Goal: Information Seeking & Learning: Find specific fact

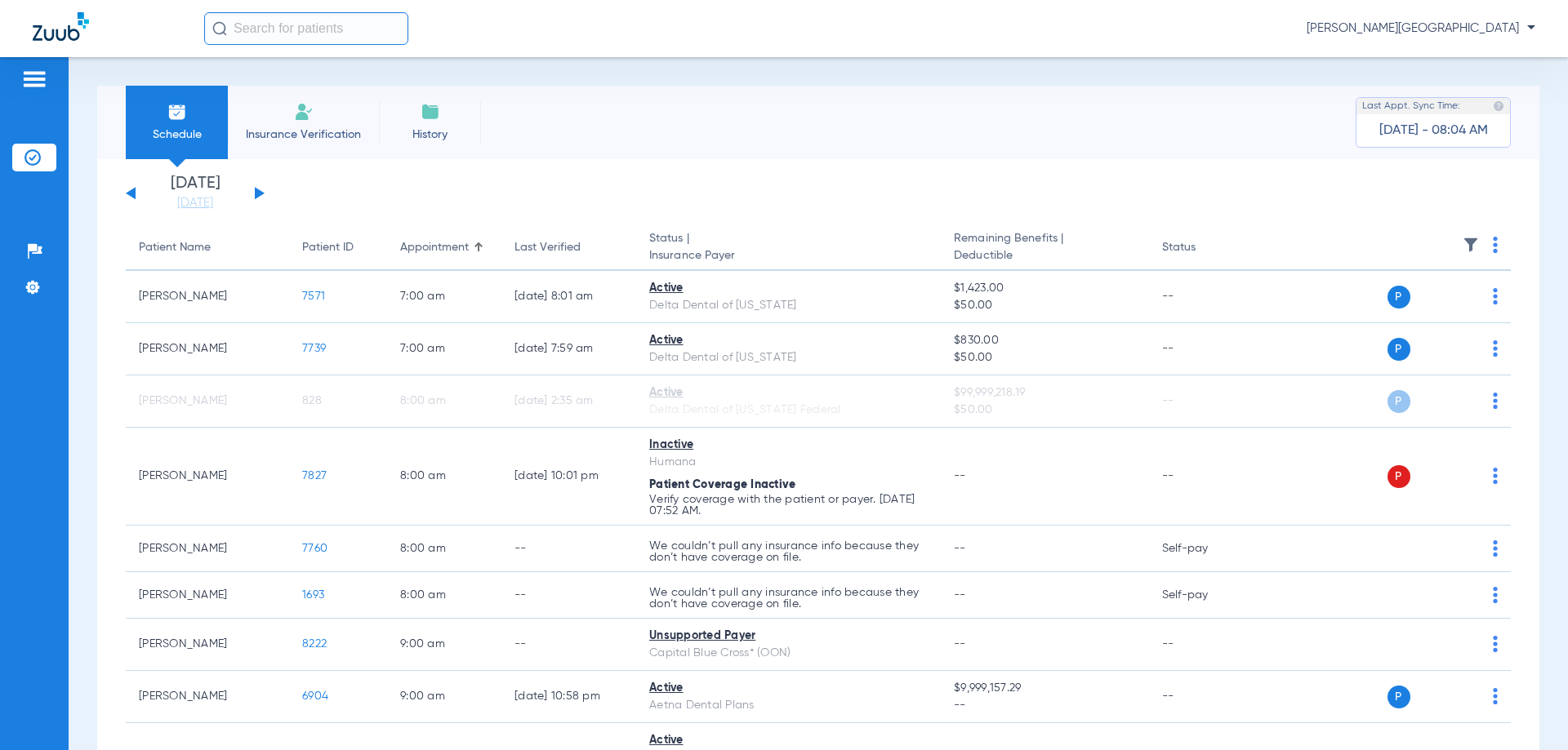
click at [345, 19] on input "text" at bounding box center [306, 28] width 204 height 33
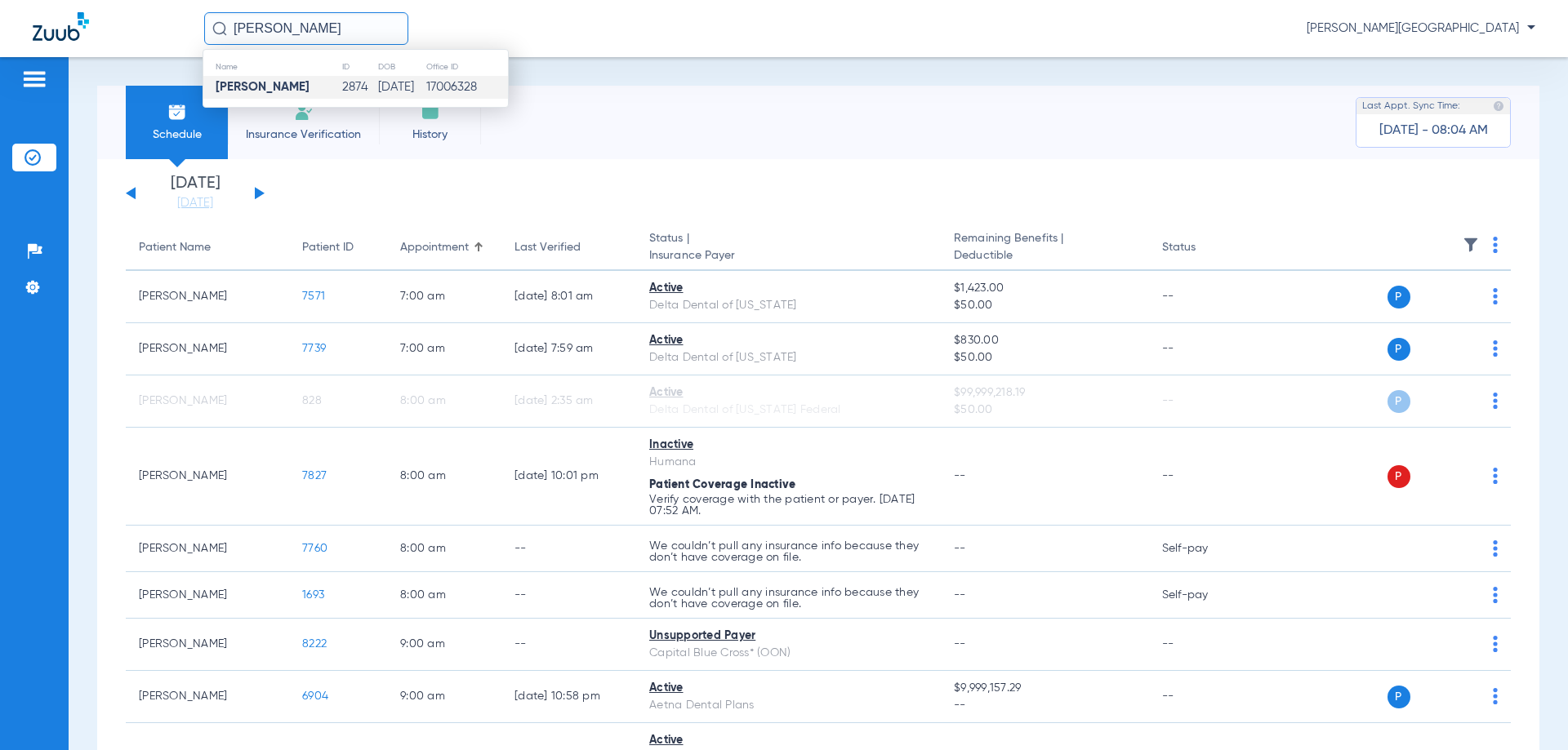
type input "[PERSON_NAME]"
click at [271, 88] on strong "[PERSON_NAME]" at bounding box center [263, 87] width 94 height 12
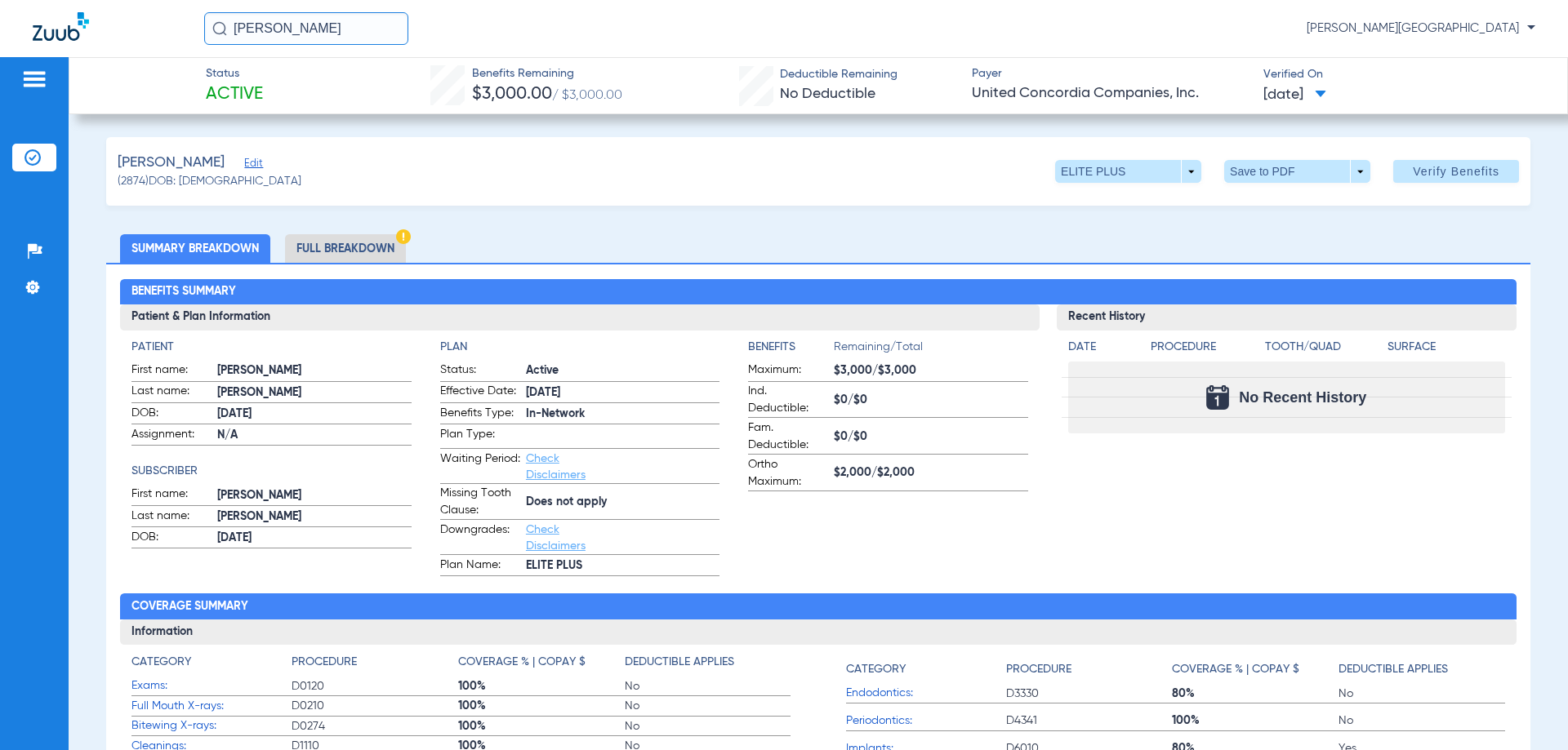
click at [326, 250] on li "Full Breakdown" at bounding box center [345, 249] width 121 height 28
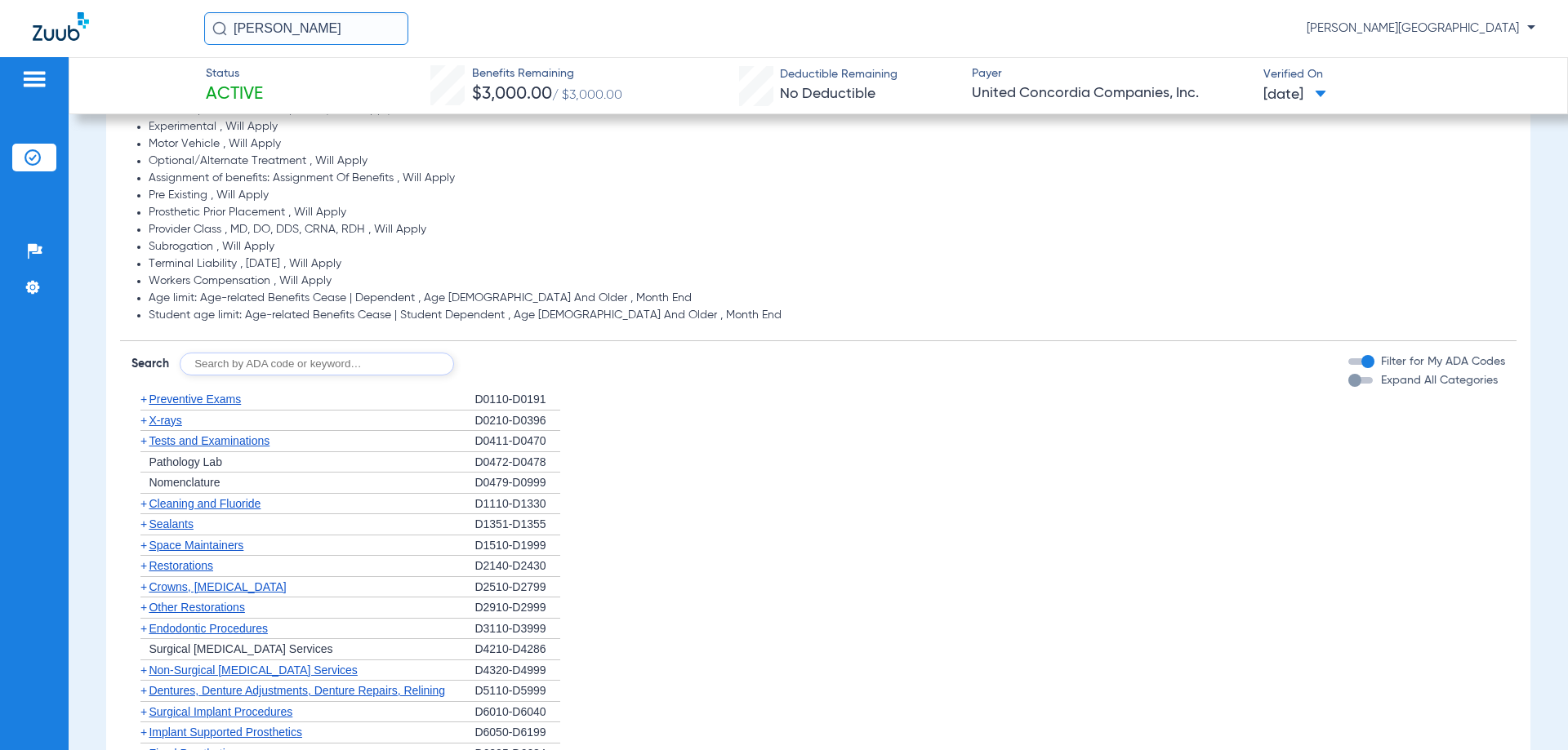
scroll to position [1306, 0]
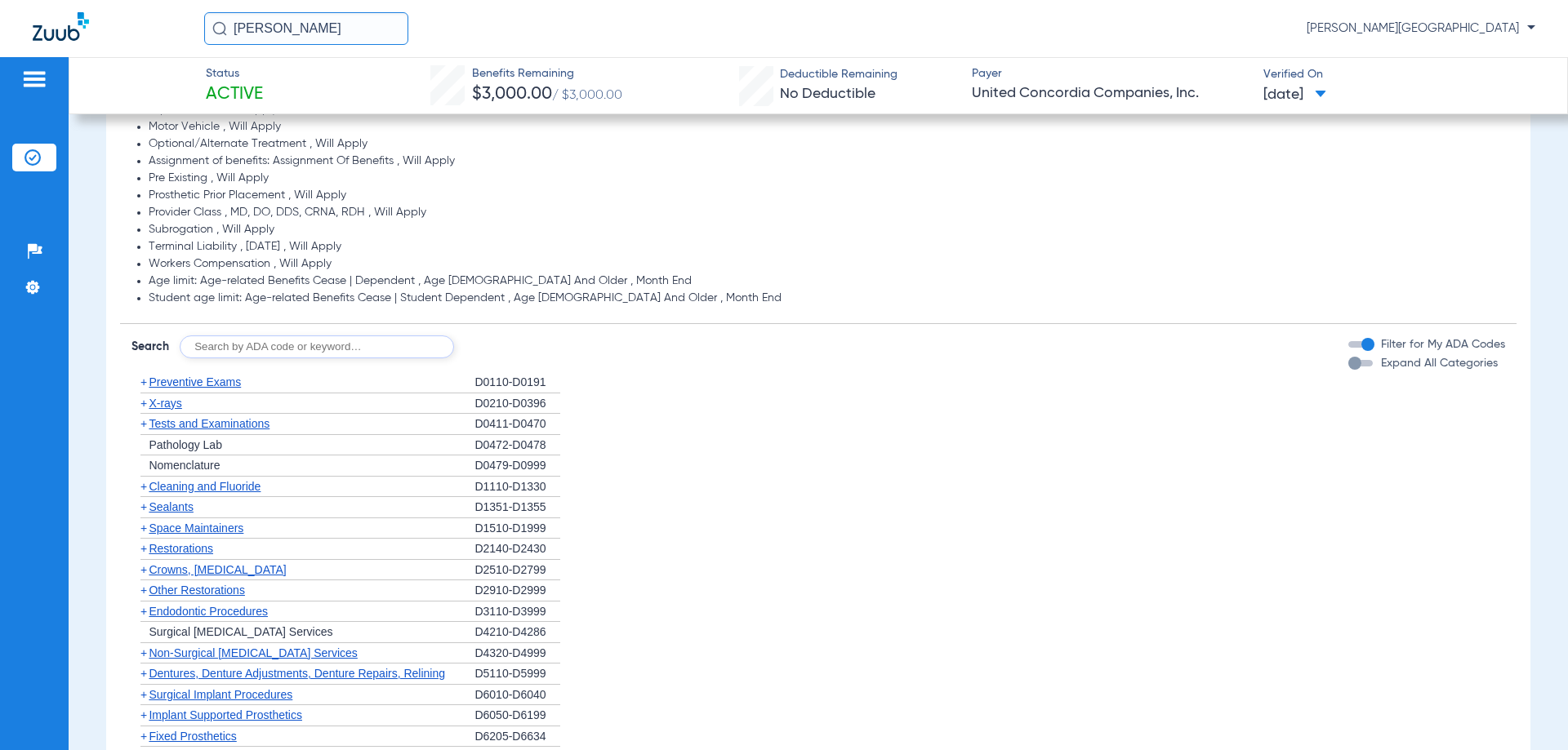
click at [256, 350] on input "text" at bounding box center [317, 347] width 274 height 23
type input "4355"
click at [500, 346] on button "Search" at bounding box center [515, 347] width 65 height 23
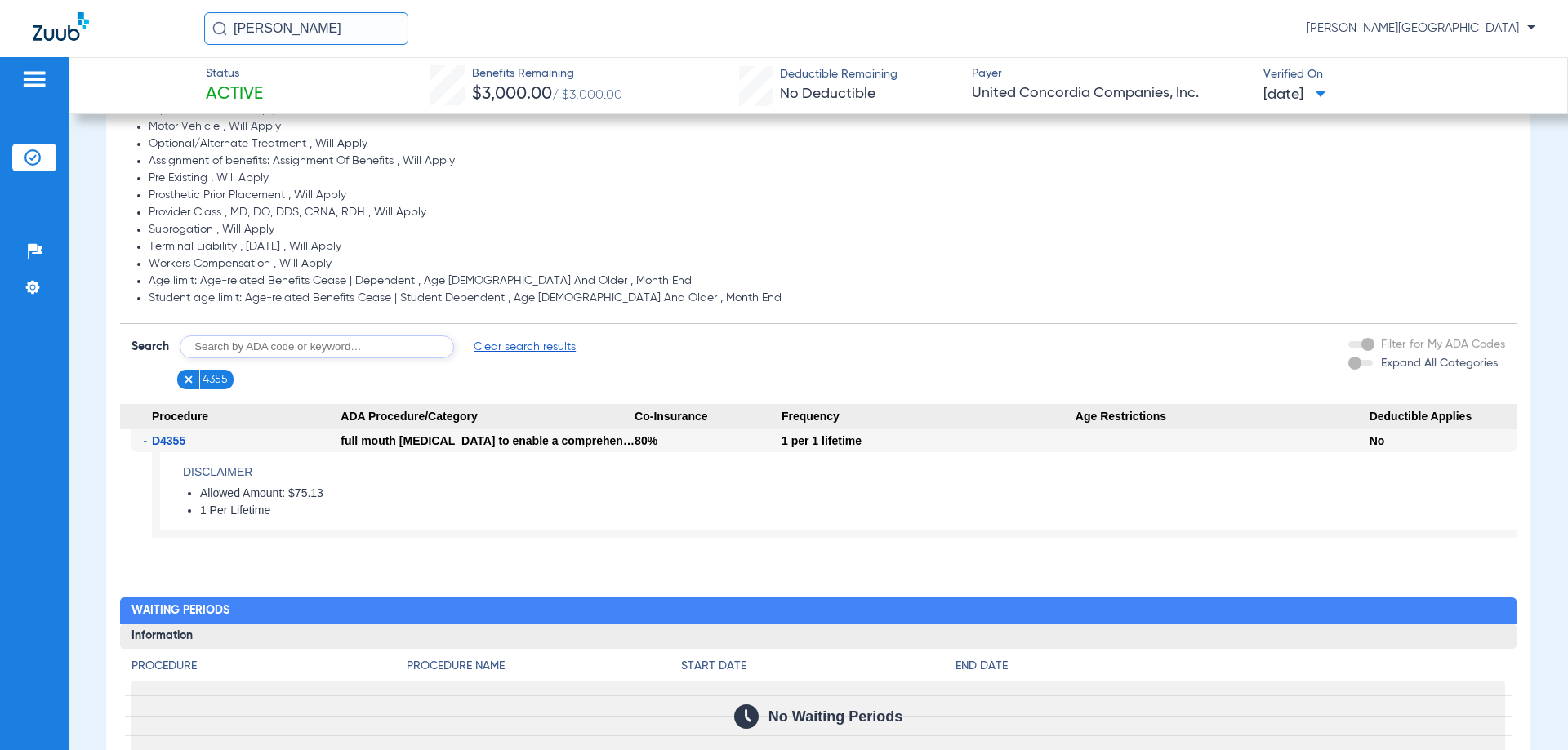
click at [268, 351] on input "text" at bounding box center [317, 347] width 274 height 23
click at [185, 379] on img at bounding box center [188, 379] width 11 height 11
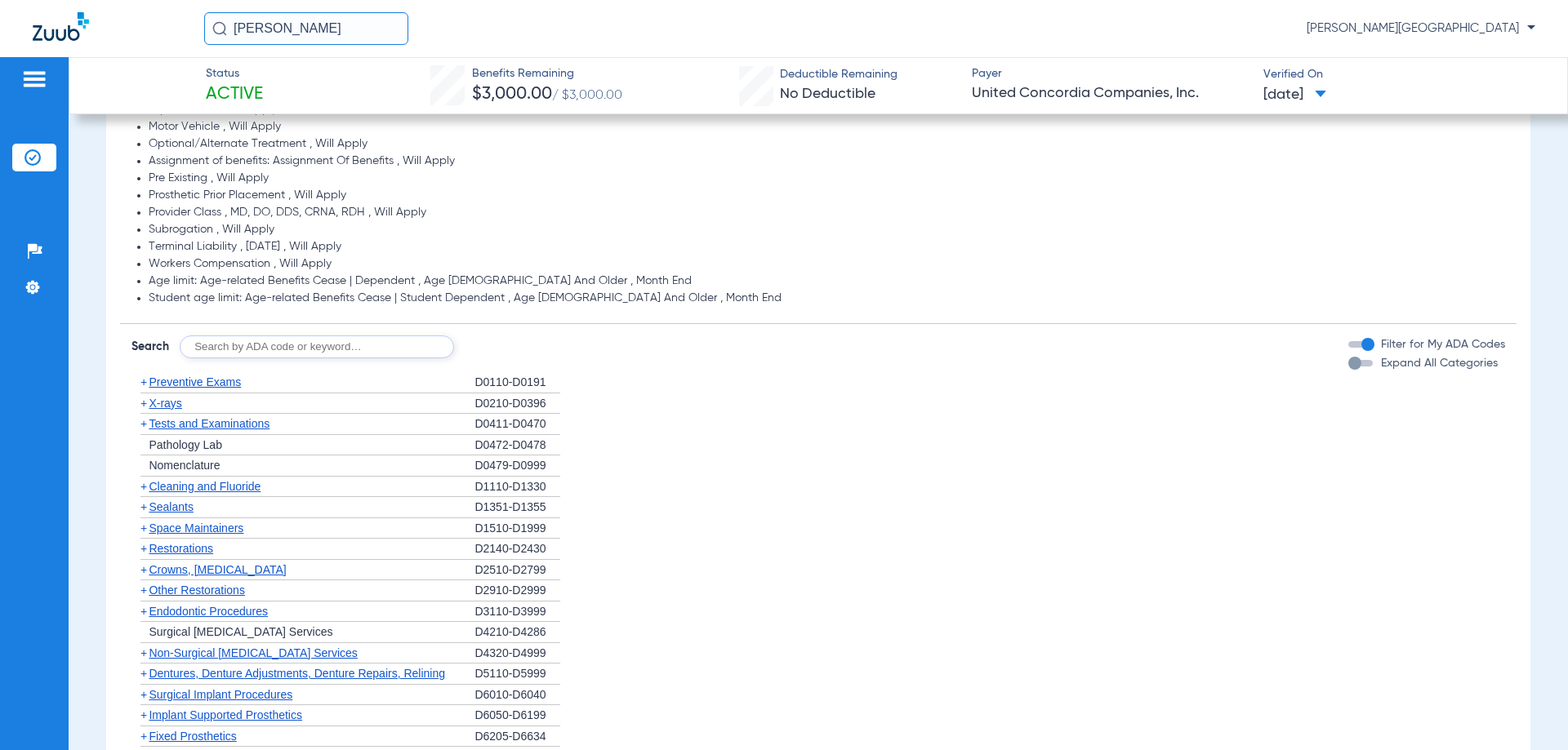
click at [222, 345] on input "text" at bounding box center [317, 347] width 274 height 23
type input "4910"
click at [493, 341] on button "Search" at bounding box center [515, 347] width 65 height 23
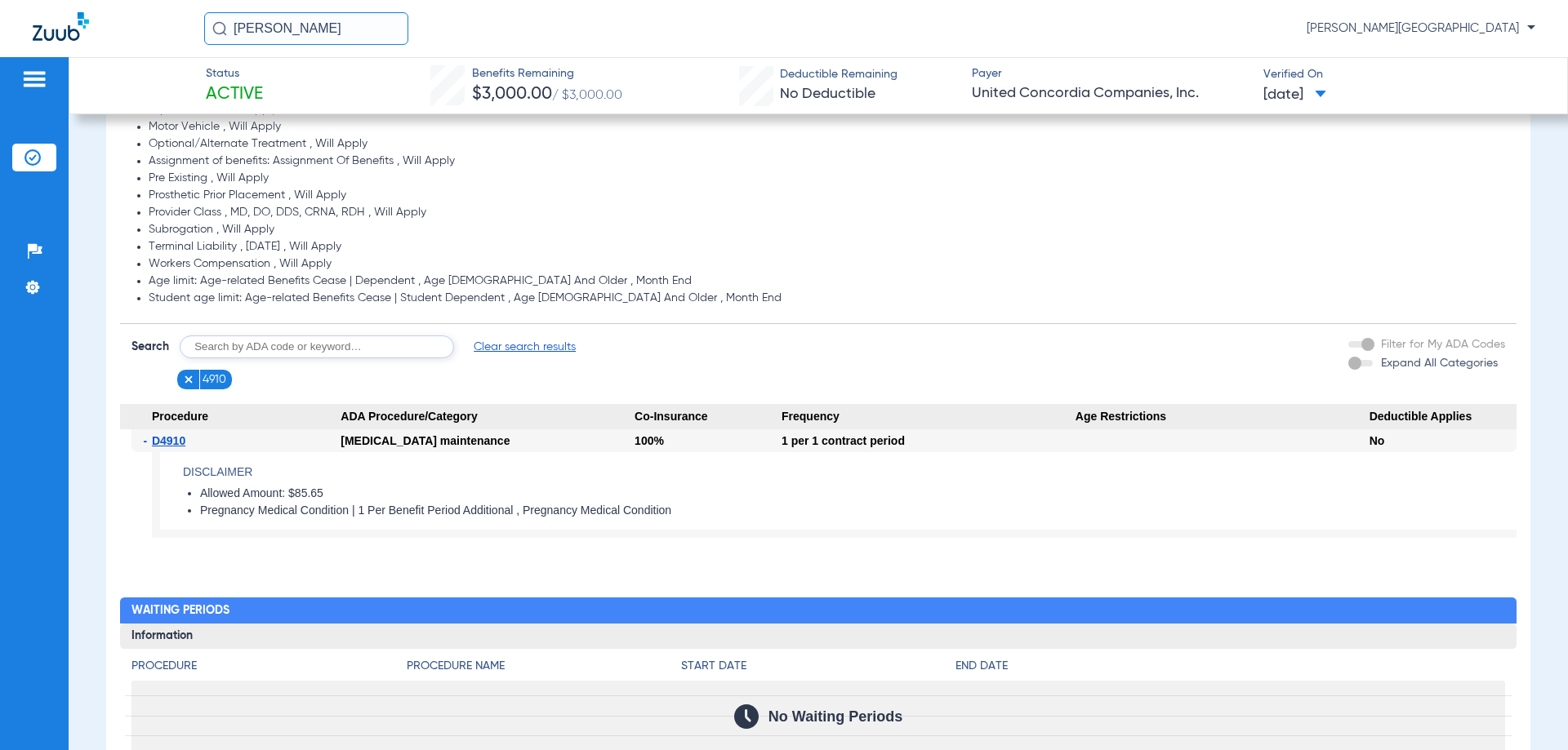
click at [187, 379] on img at bounding box center [188, 379] width 11 height 11
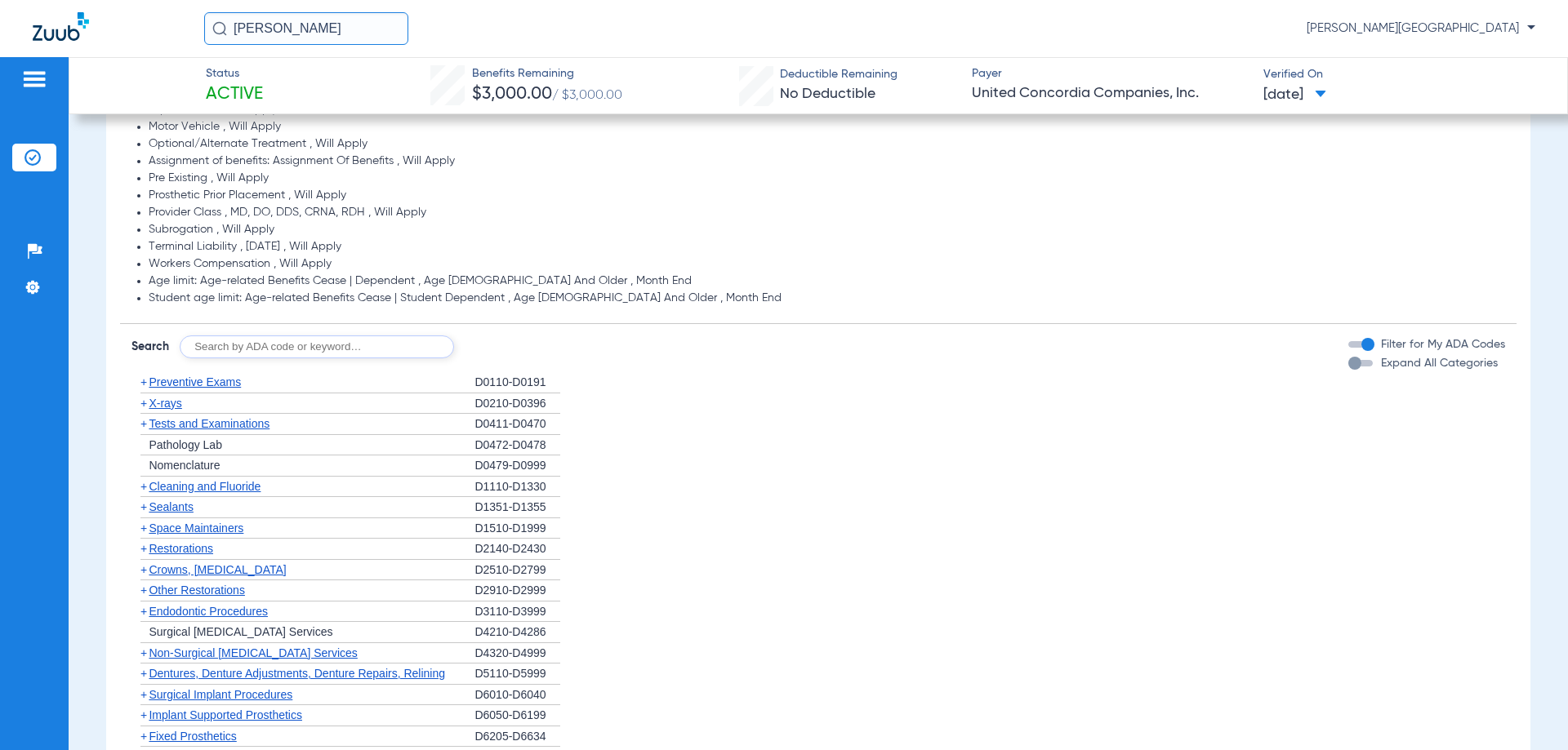
click at [220, 341] on input "text" at bounding box center [317, 347] width 274 height 23
type input "4346"
click at [508, 348] on button "Search" at bounding box center [515, 347] width 65 height 23
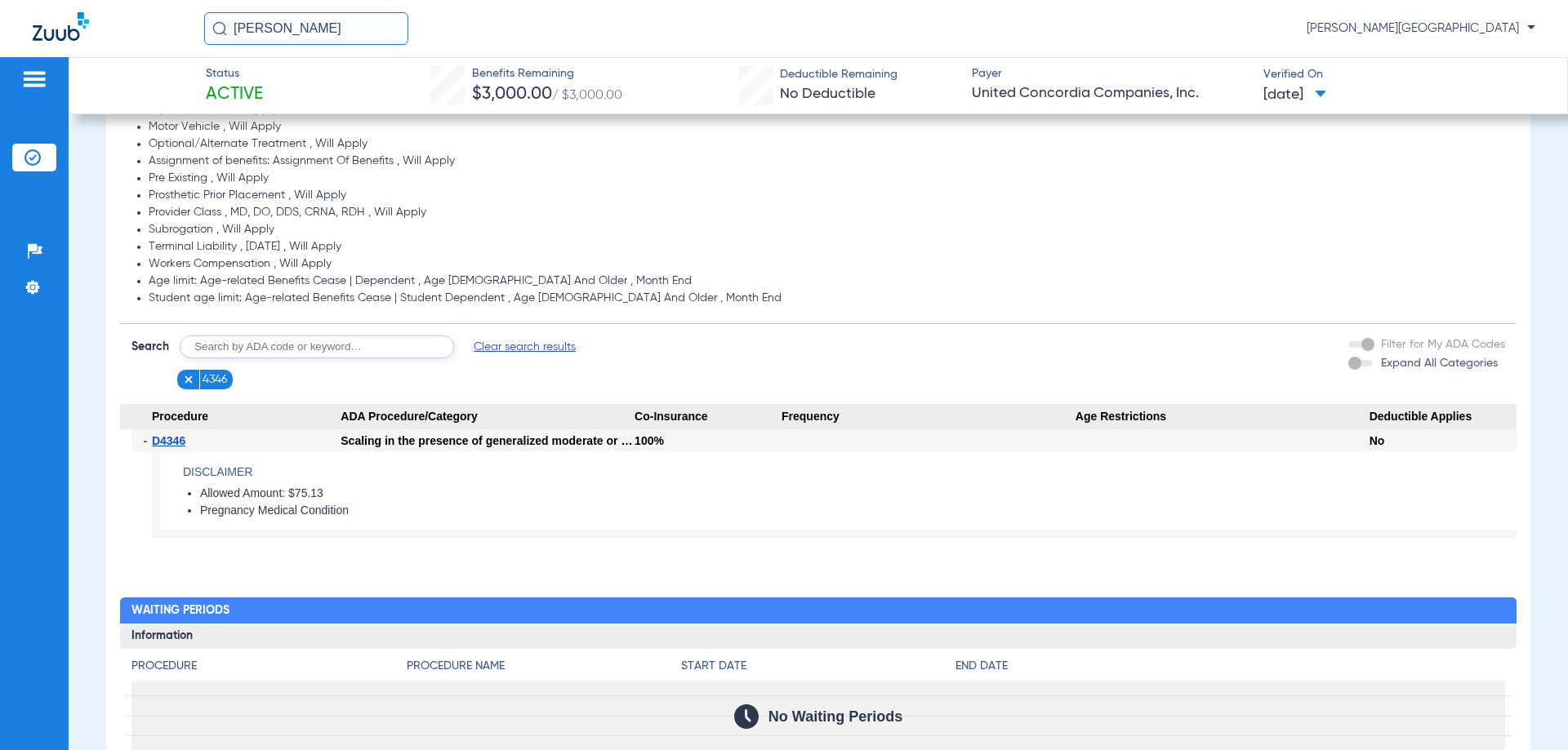
scroll to position [1389, 0]
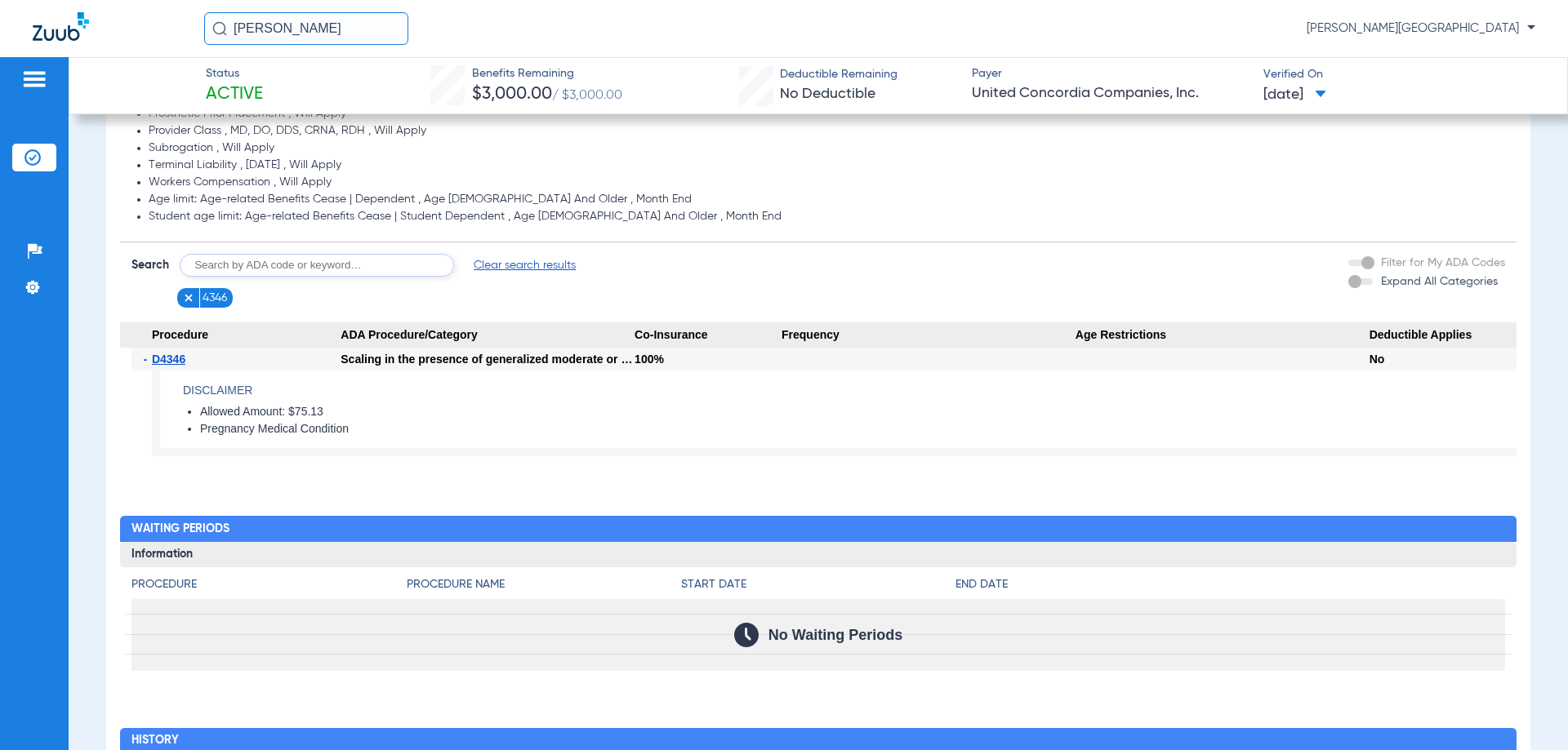
click at [183, 298] on img at bounding box center [188, 298] width 11 height 11
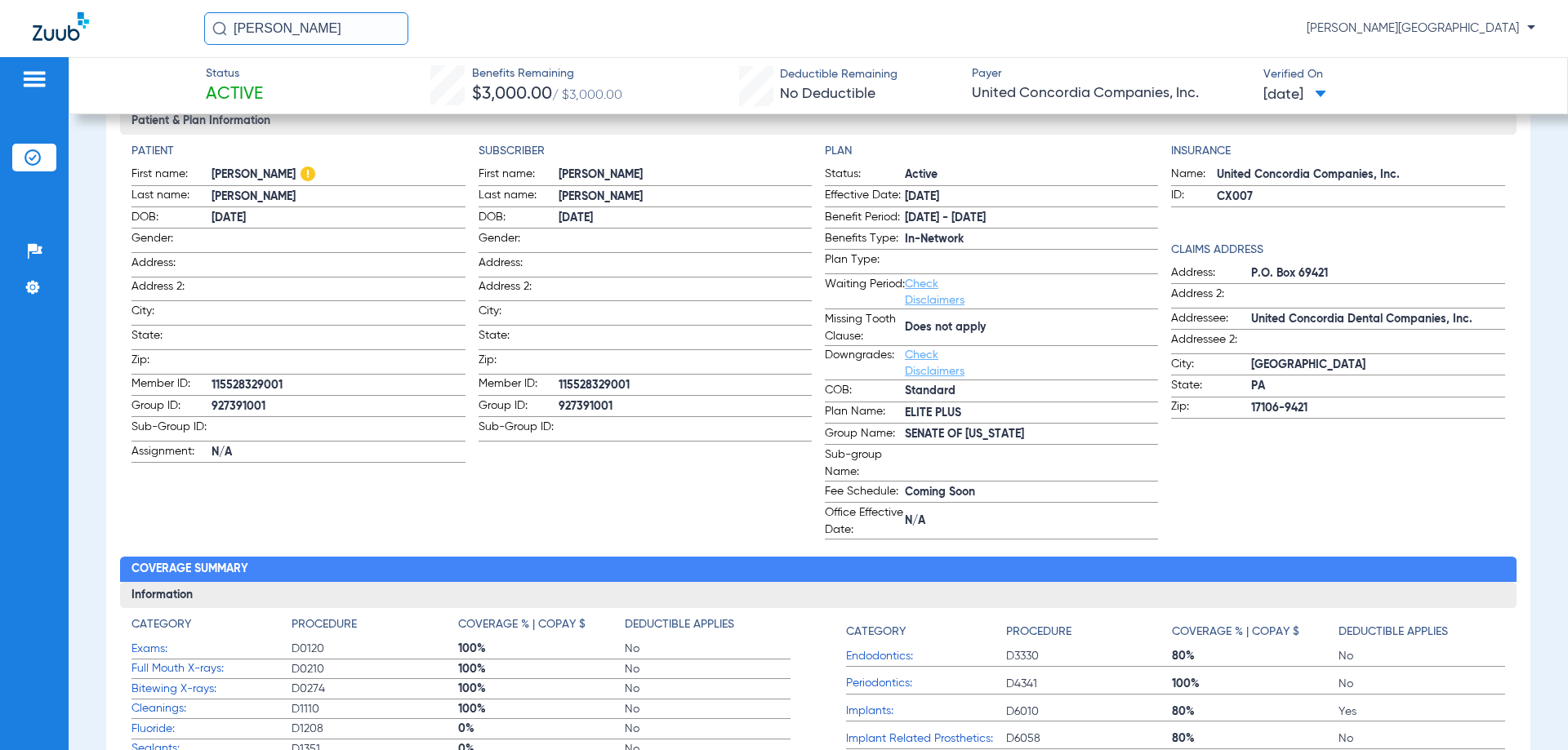
scroll to position [0, 0]
